Goal: Information Seeking & Learning: Learn about a topic

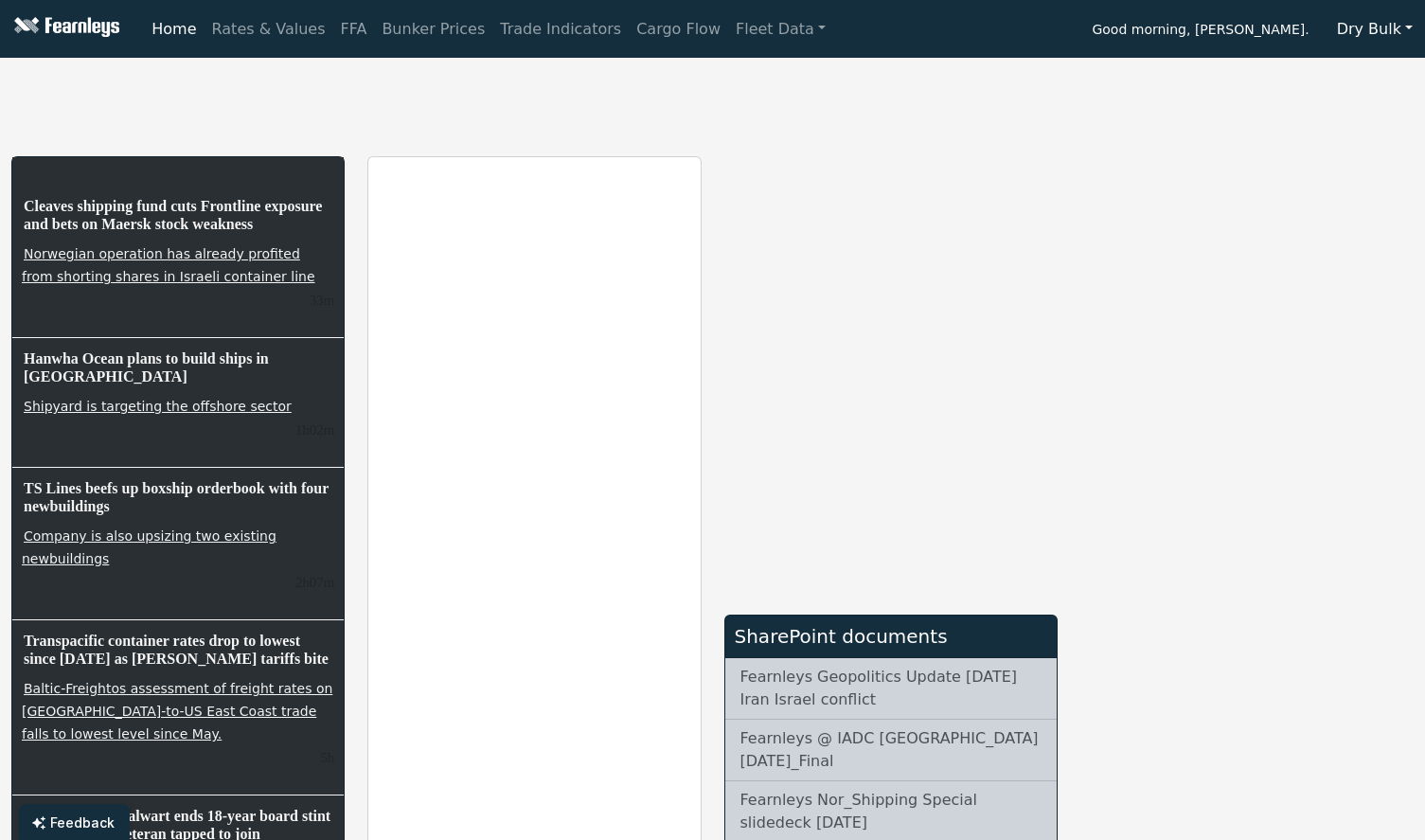
click at [1366, 33] on button "Dry Bulk" at bounding box center [1375, 29] width 100 height 36
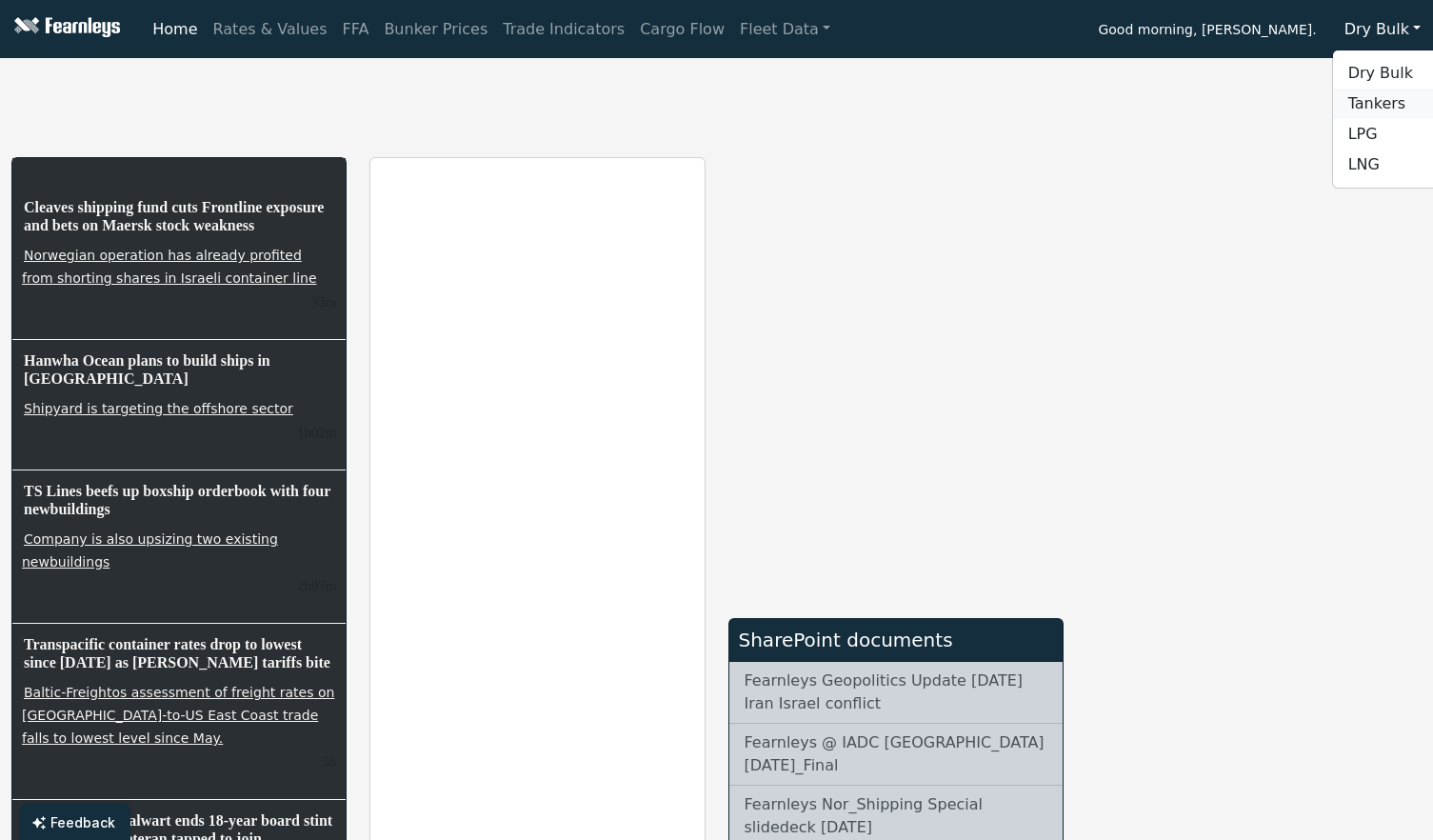
click at [1383, 104] on link "Tankers" at bounding box center [1408, 103] width 150 height 30
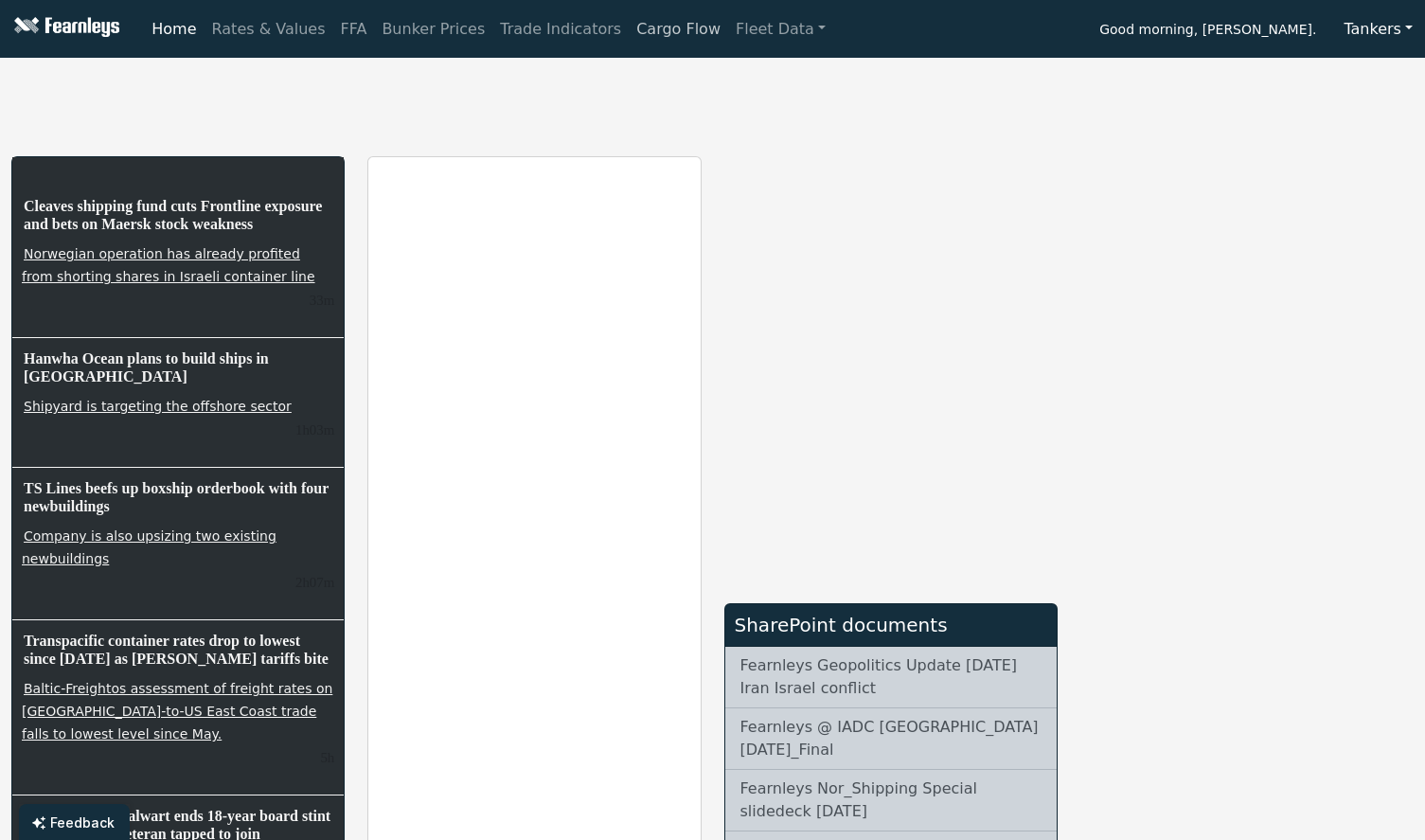
click at [629, 23] on link "Cargo Flow" at bounding box center [678, 29] width 99 height 38
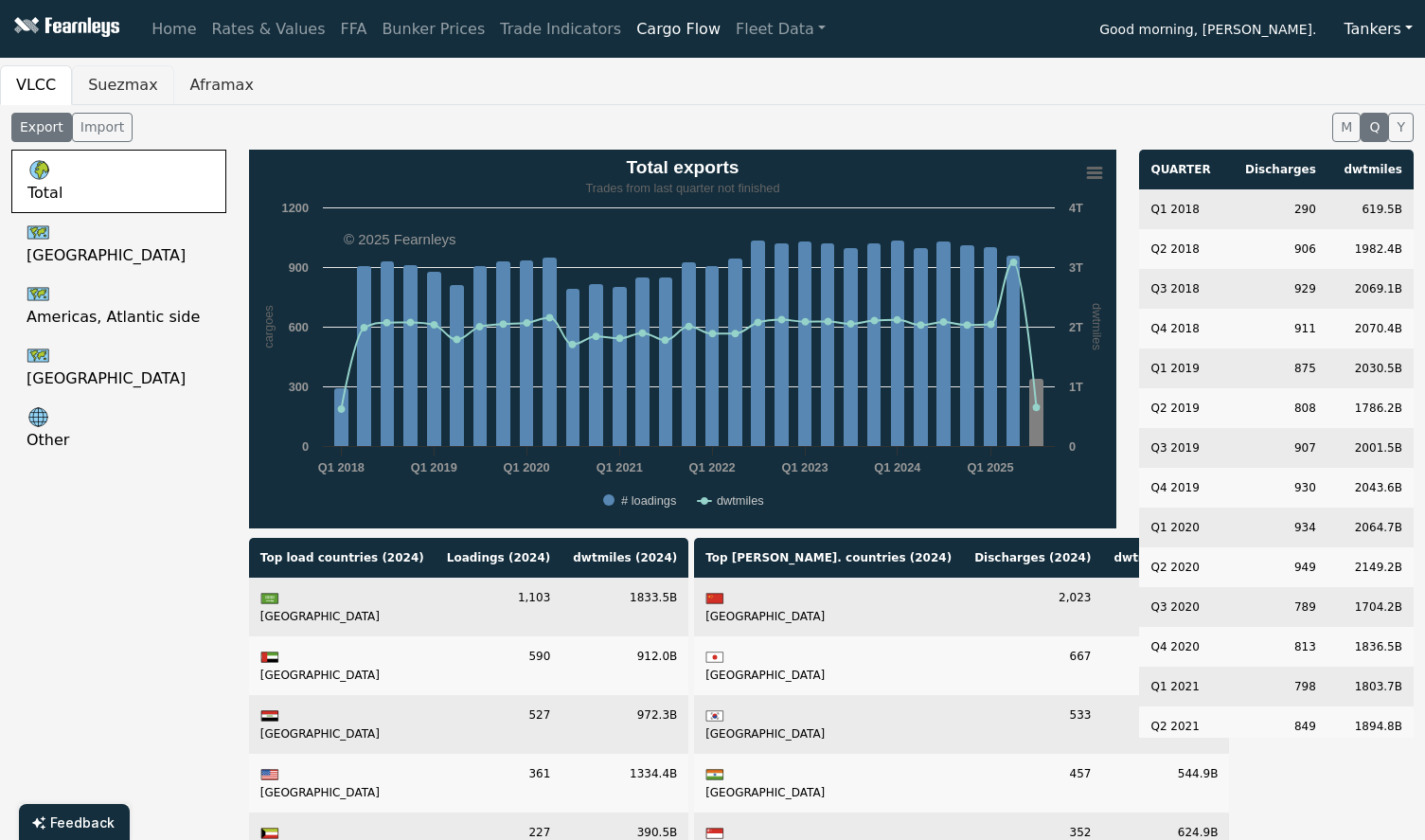
click at [126, 78] on button "Suezmax" at bounding box center [122, 85] width 101 height 39
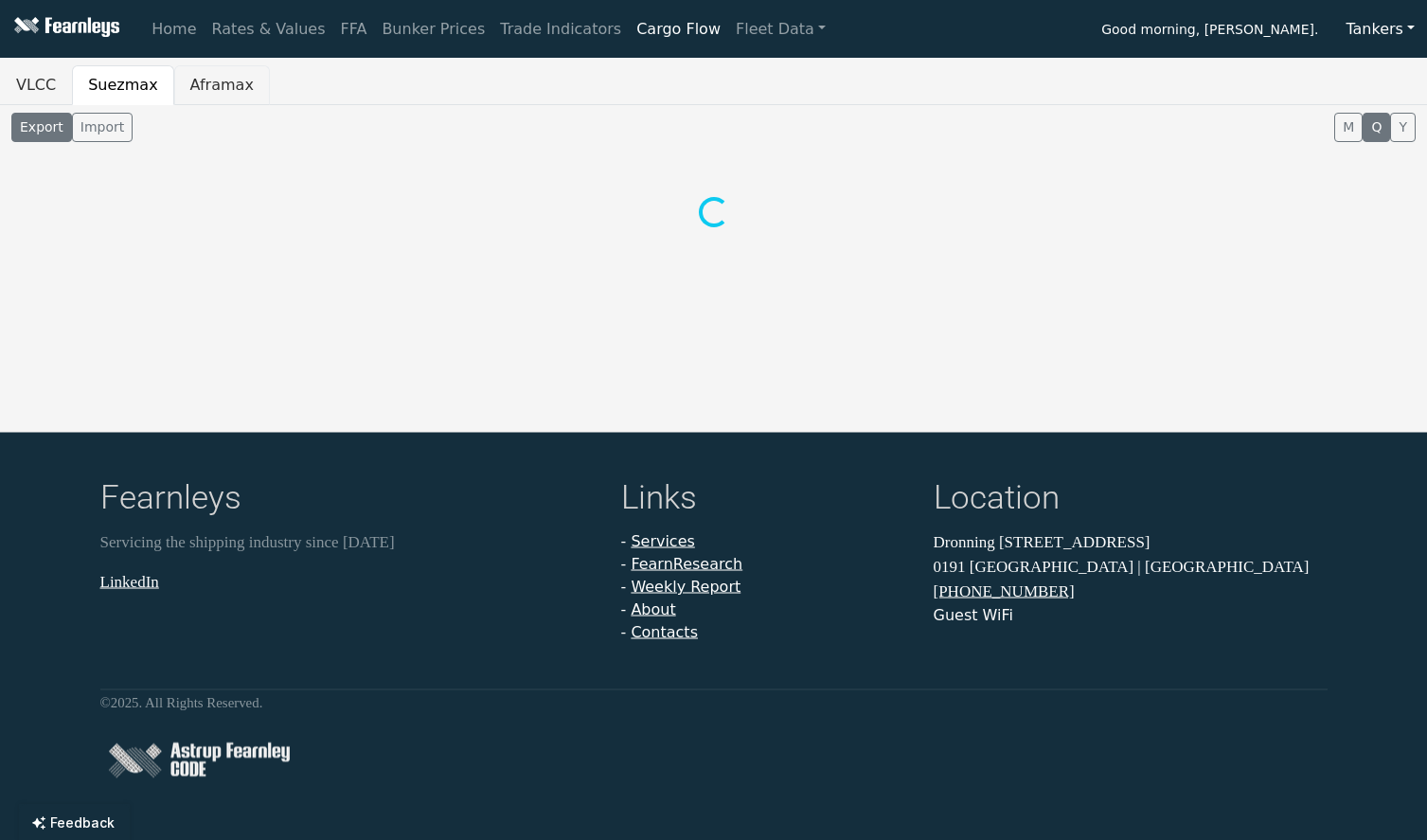
click at [196, 78] on button "Aframax" at bounding box center [222, 85] width 95 height 39
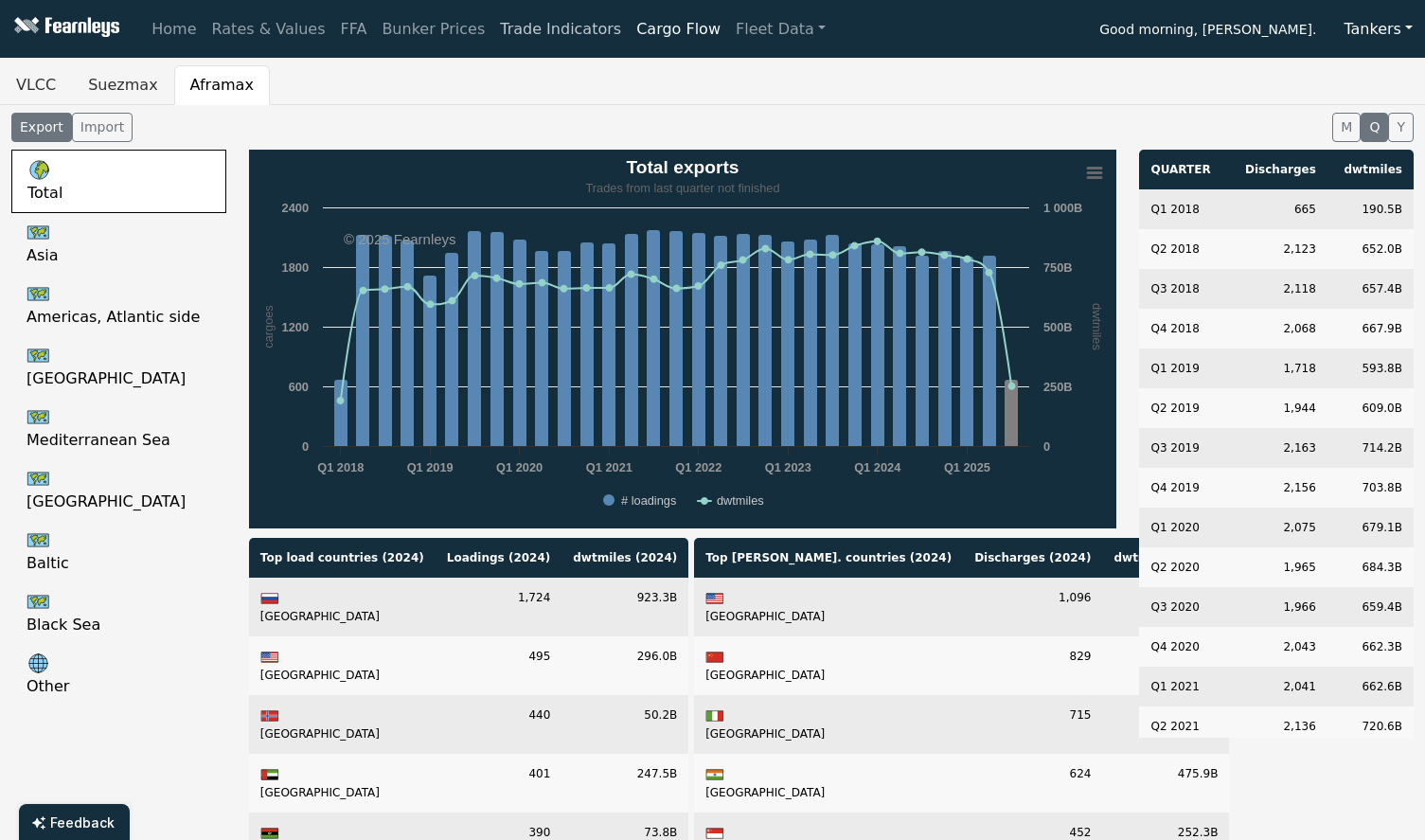
click at [517, 25] on link "Trade Indicators" at bounding box center [561, 29] width 137 height 38
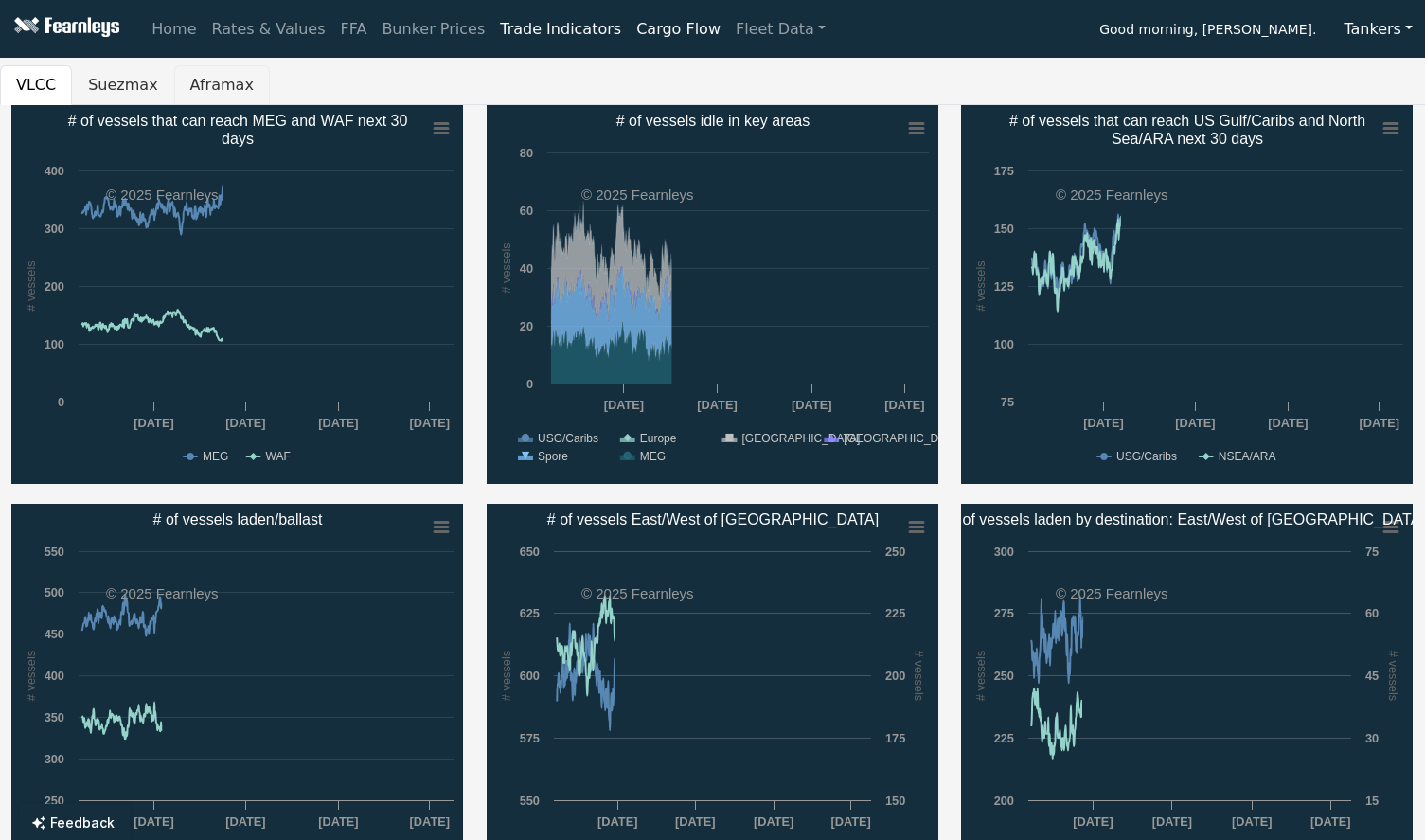
click at [206, 84] on button "Aframax" at bounding box center [222, 85] width 95 height 39
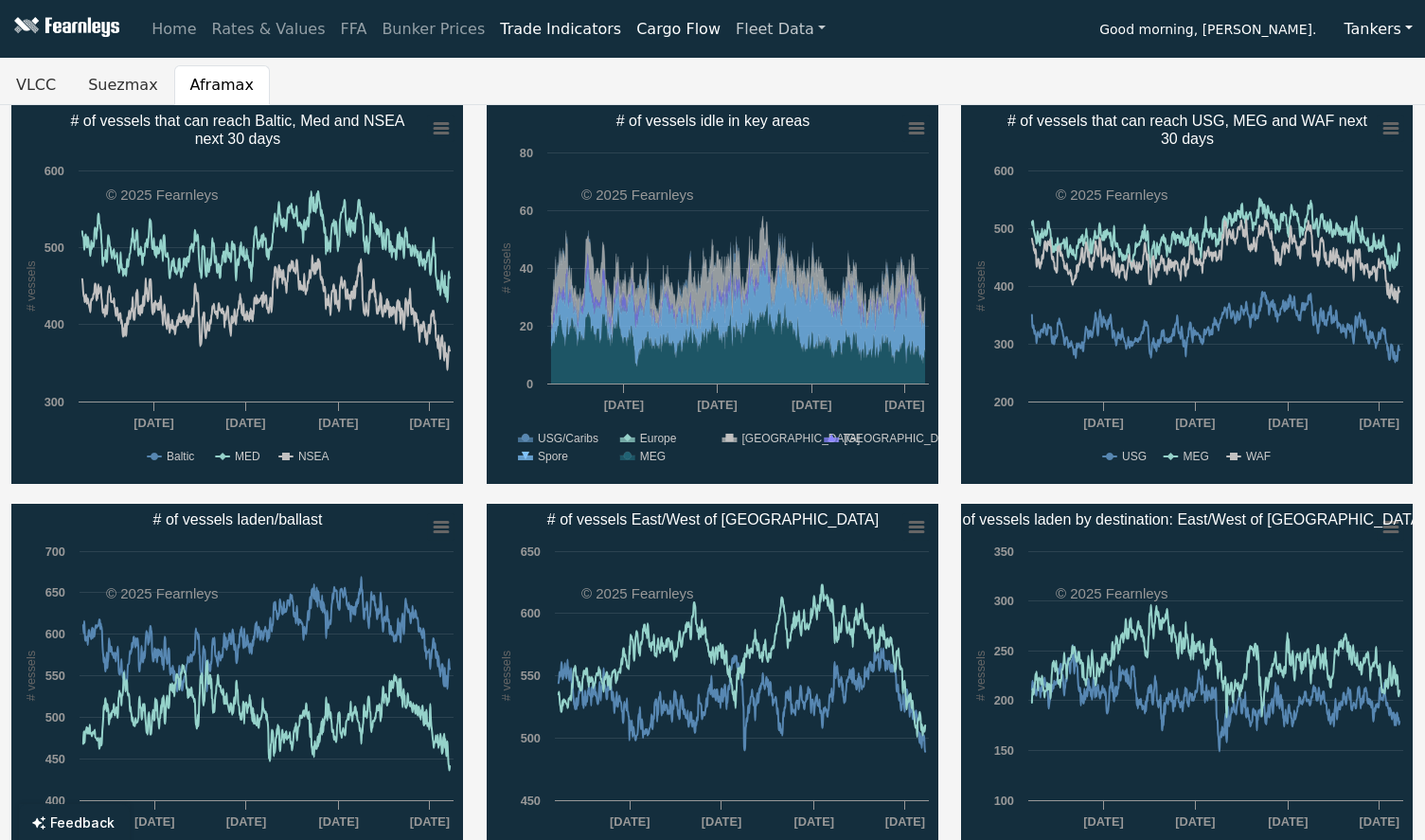
click at [746, 28] on link "Fleet Data" at bounding box center [780, 29] width 105 height 38
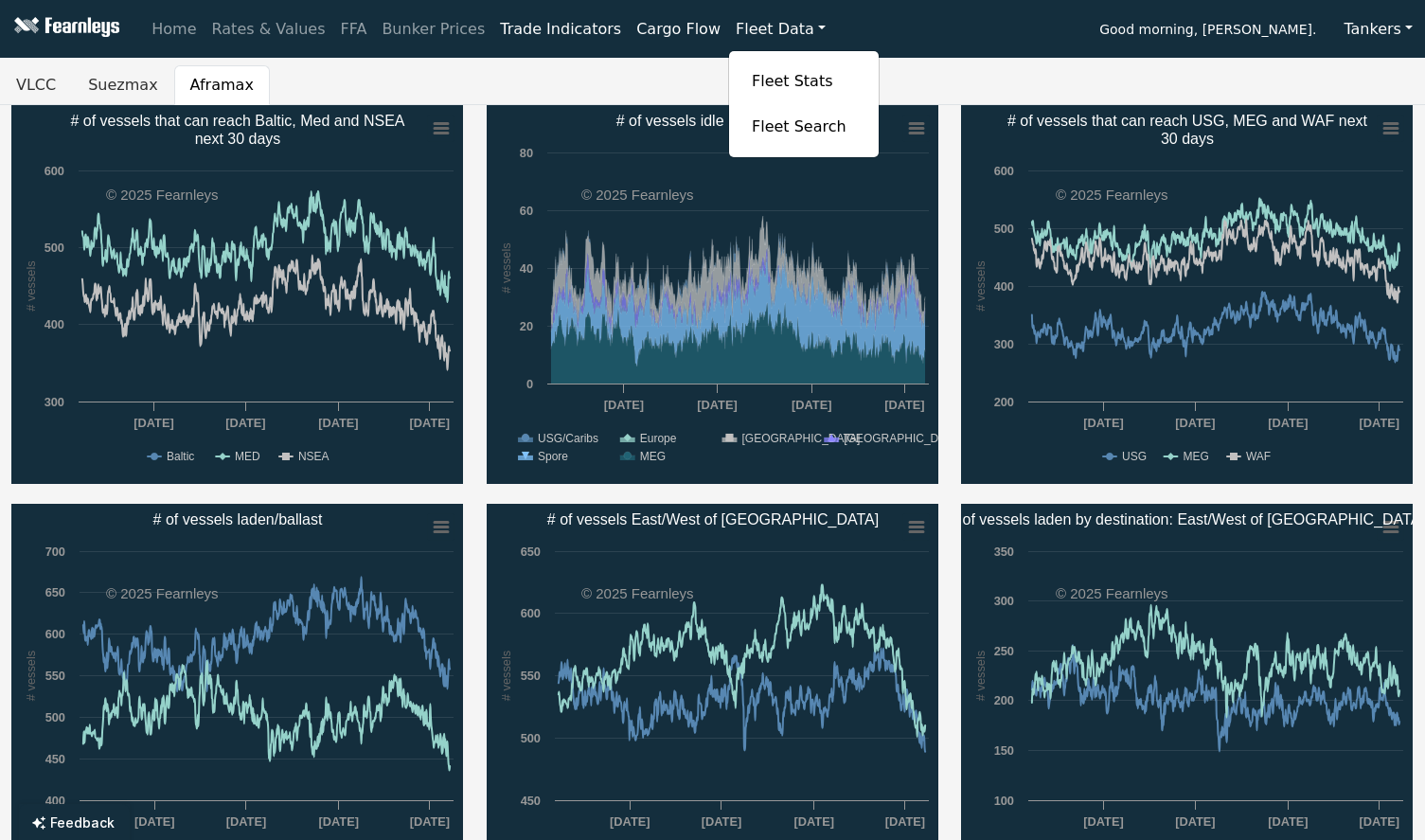
click at [746, 28] on link "Fleet Data" at bounding box center [780, 29] width 105 height 38
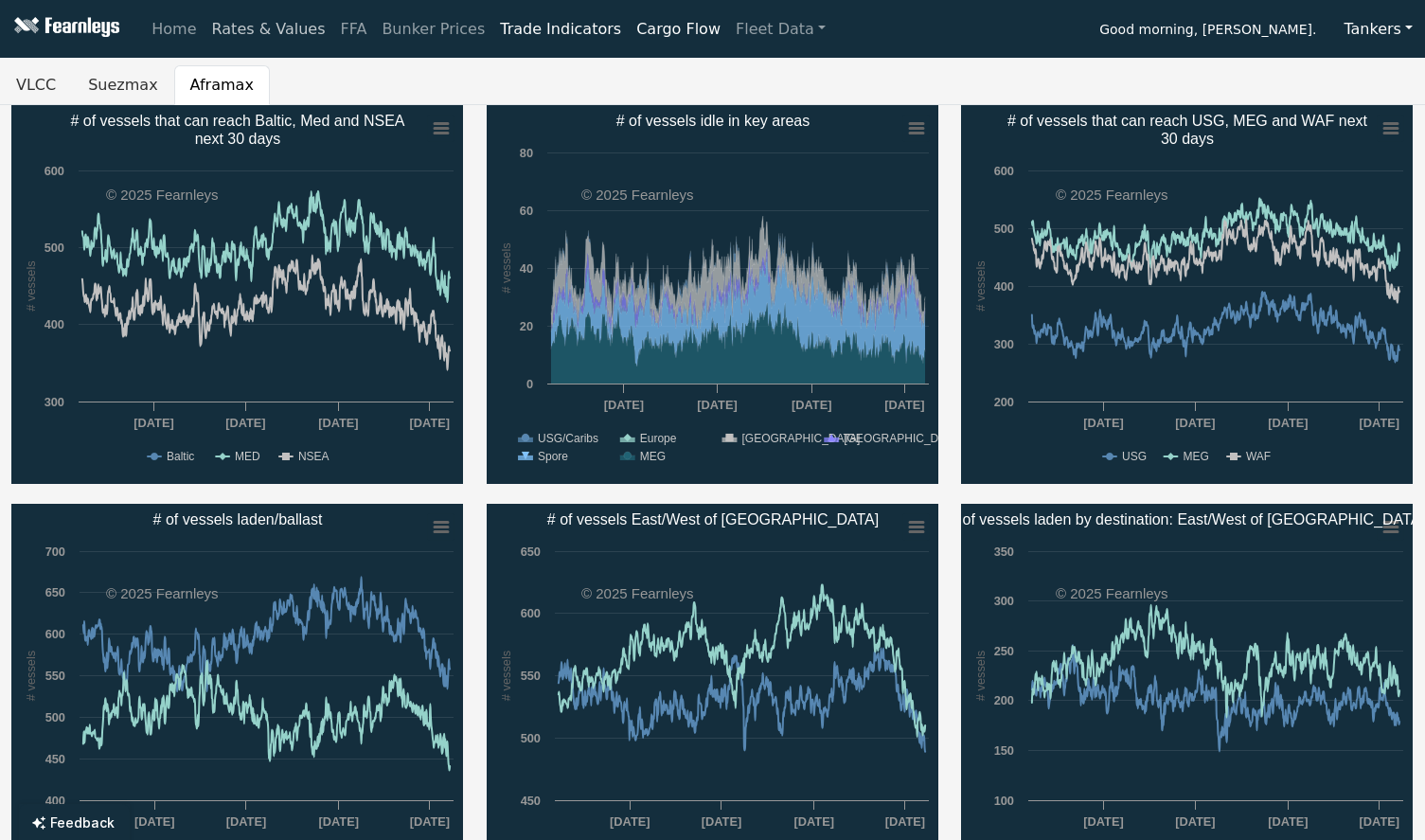
click at [240, 27] on link "Rates & Values" at bounding box center [269, 29] width 129 height 38
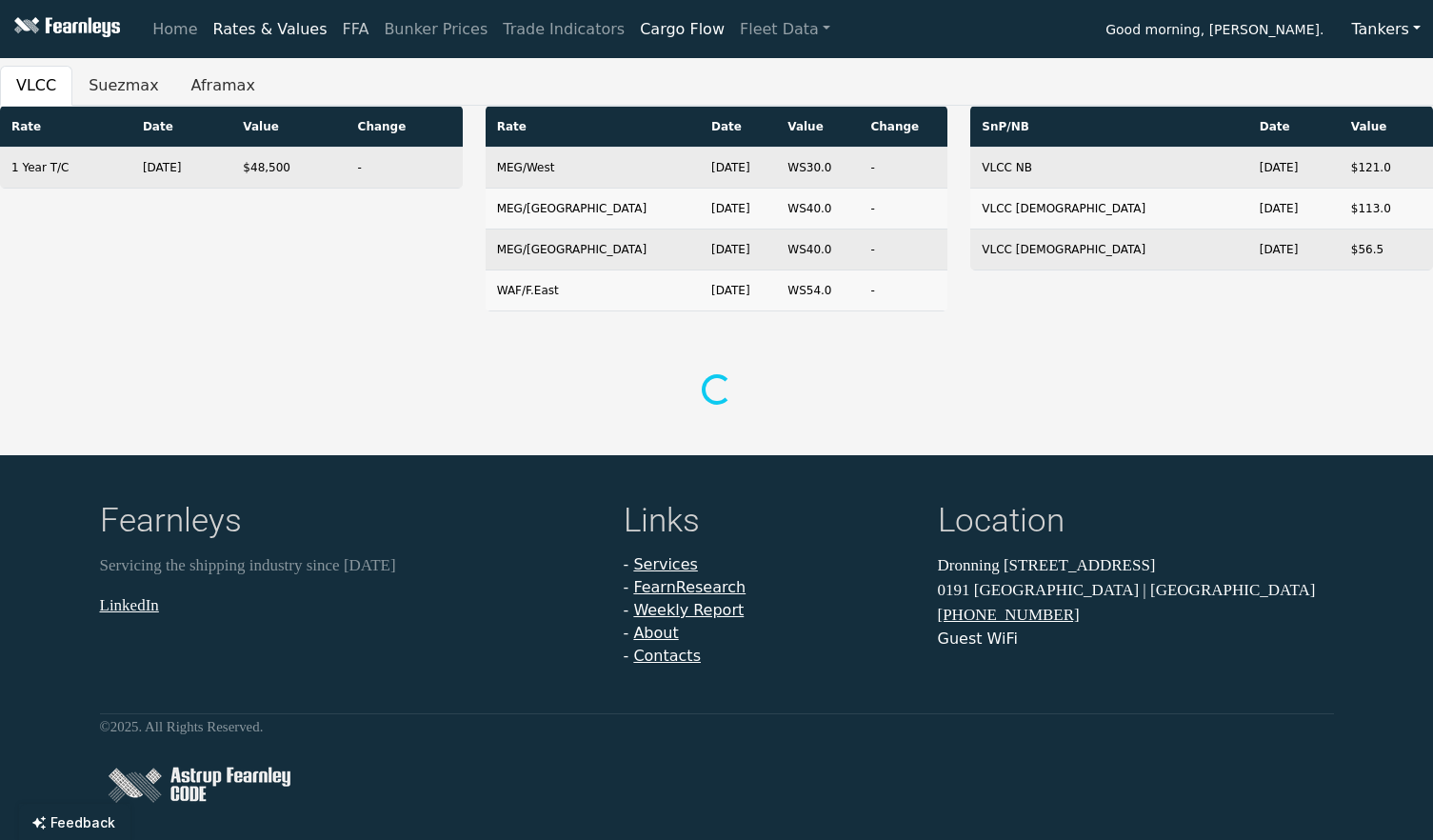
click at [335, 31] on link "FFA" at bounding box center [356, 29] width 42 height 38
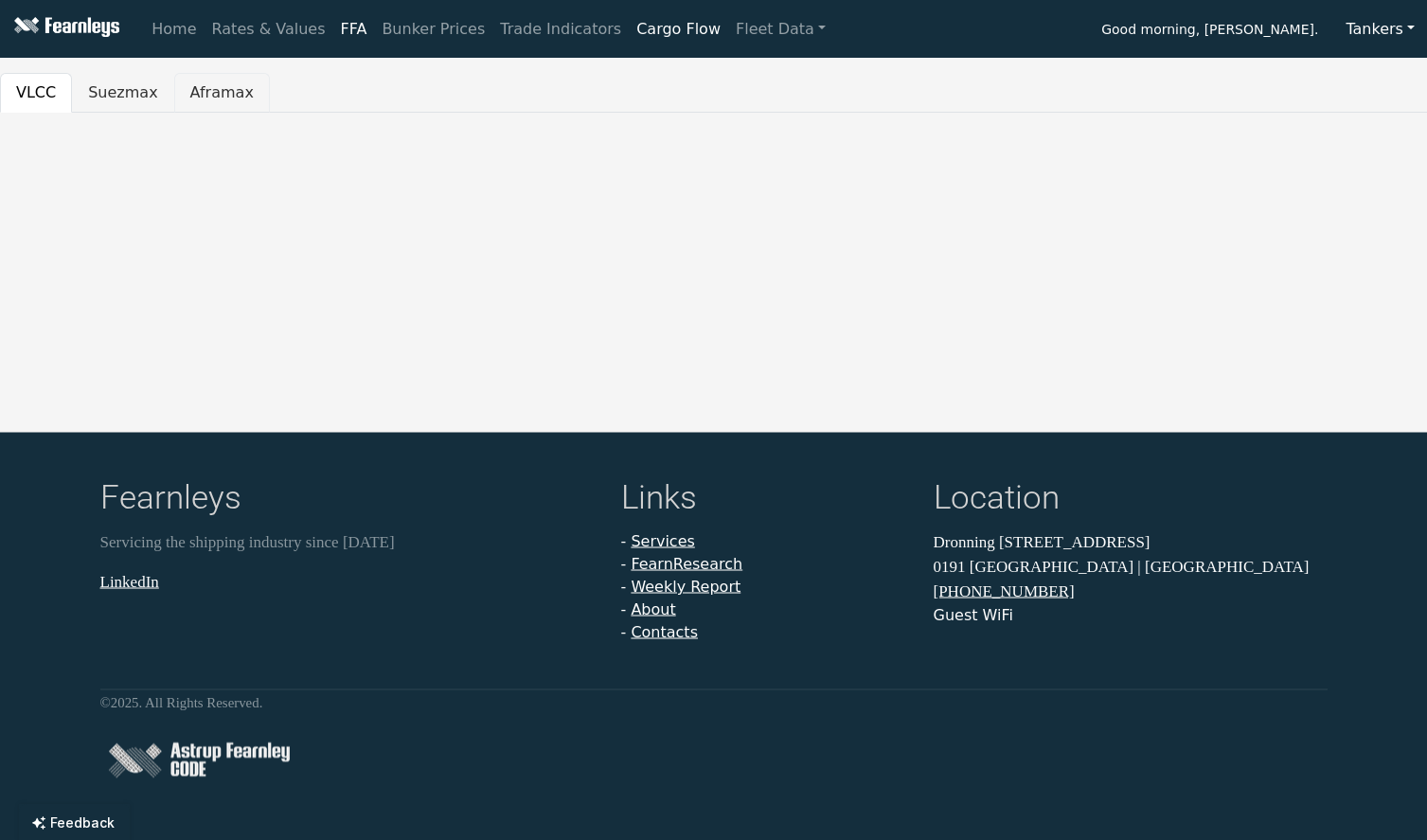
click at [208, 93] on button "Aframax" at bounding box center [222, 92] width 95 height 39
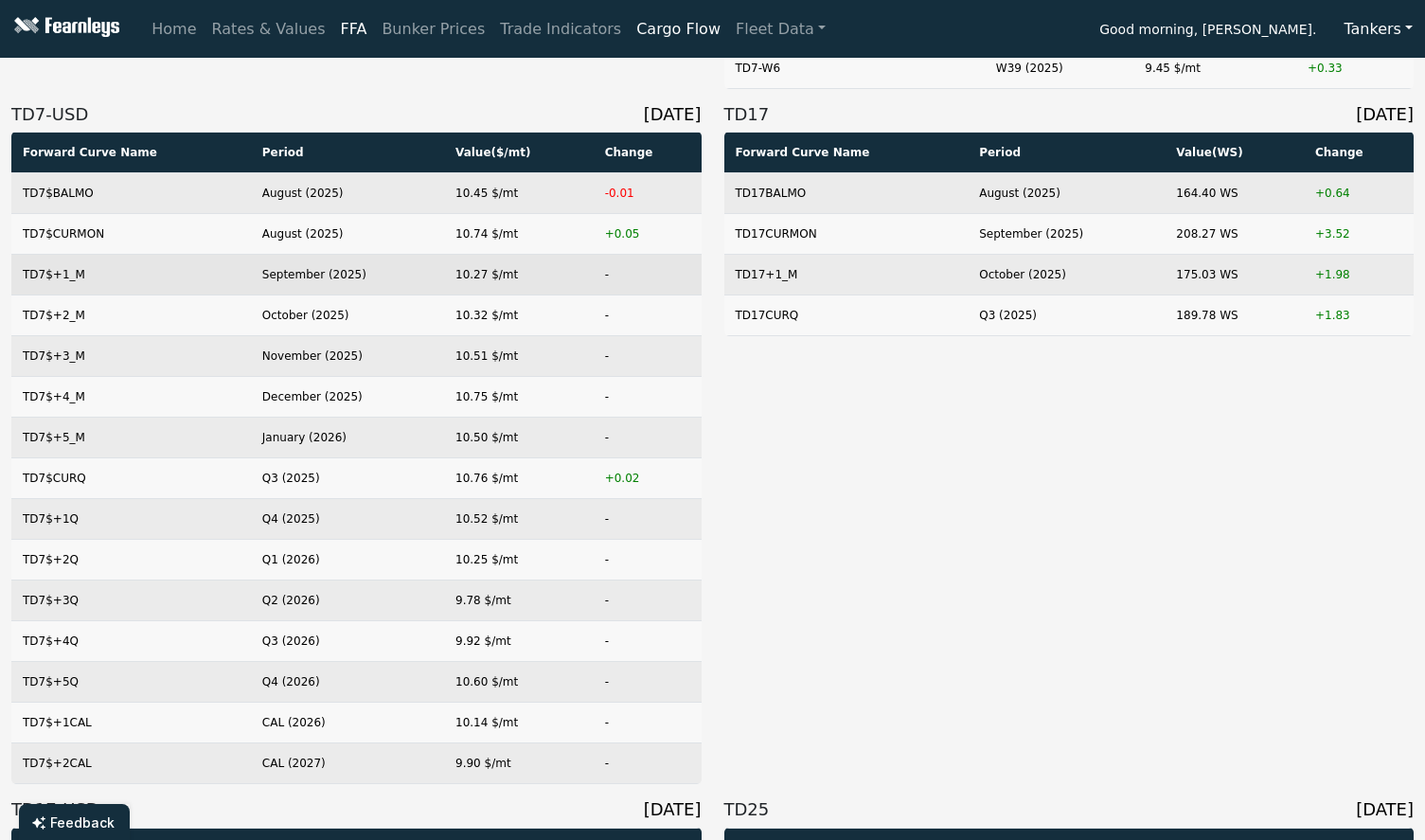
scroll to position [379, 0]
